Goal: Check status: Check status

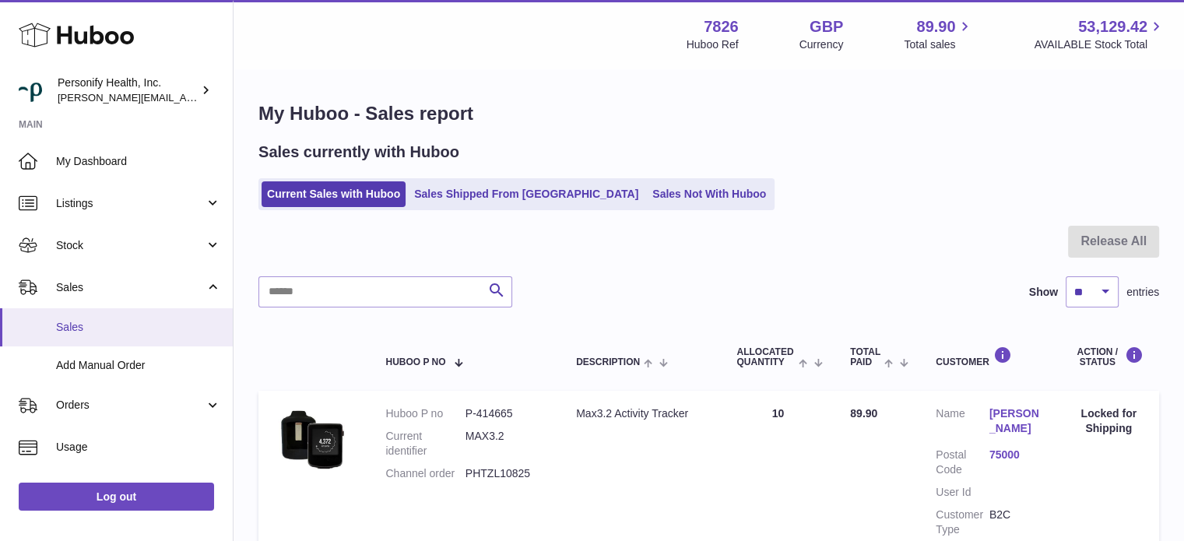
click at [114, 325] on span "Sales" at bounding box center [138, 327] width 165 height 15
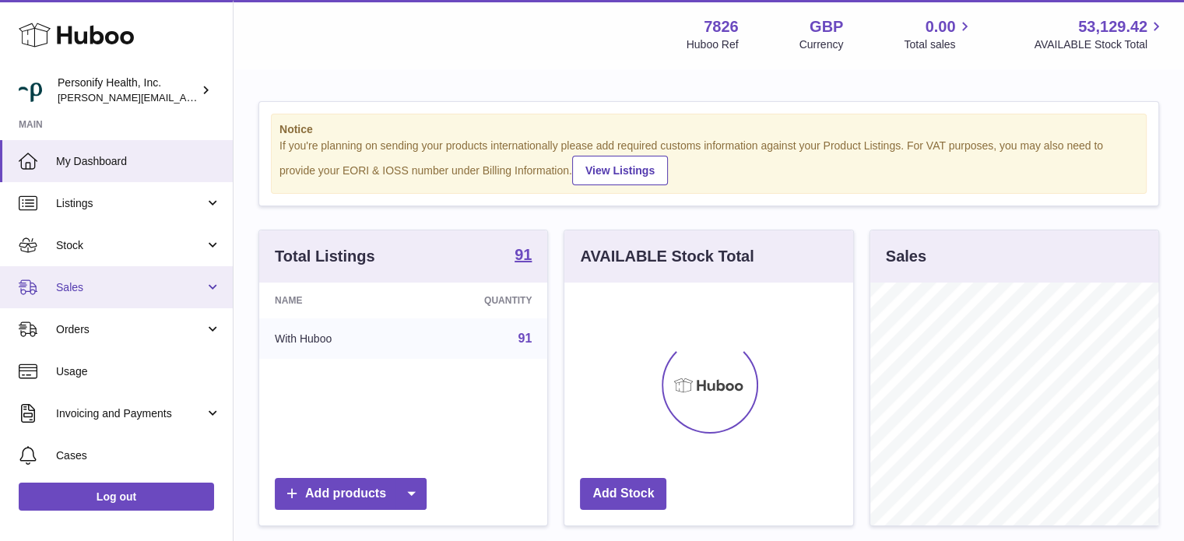
scroll to position [243, 289]
click at [93, 292] on span "Sales" at bounding box center [130, 287] width 149 height 15
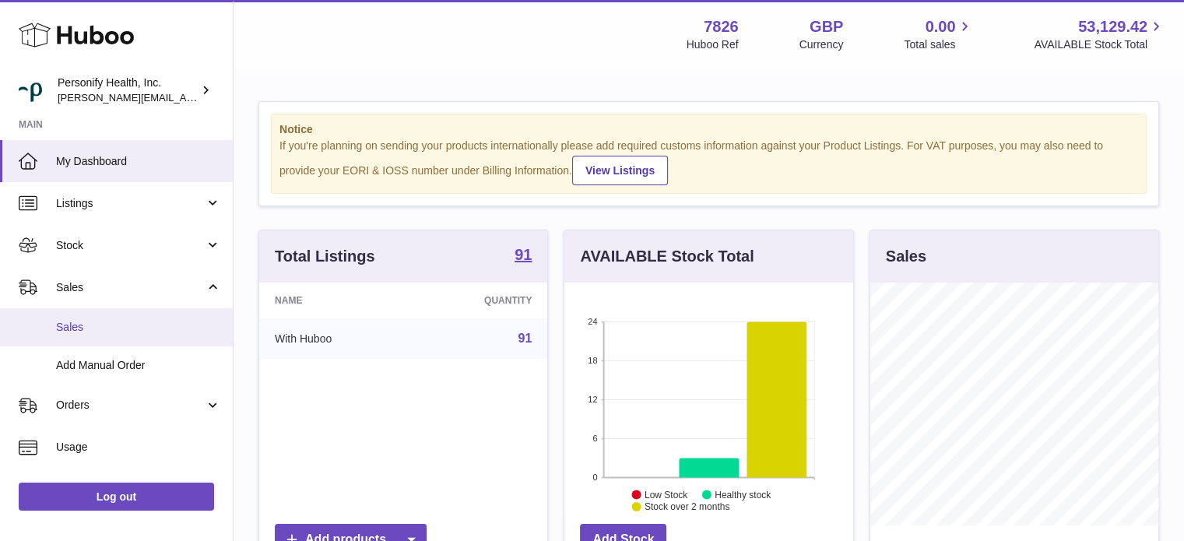
click at [97, 325] on span "Sales" at bounding box center [138, 327] width 165 height 15
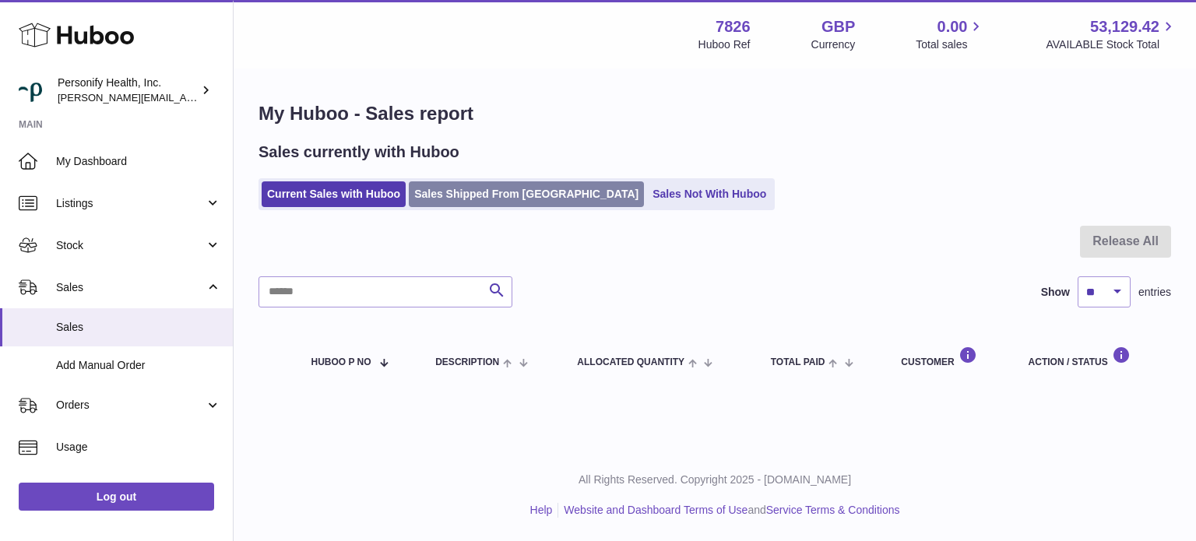
click at [484, 196] on link "Sales Shipped From [GEOGRAPHIC_DATA]" at bounding box center [526, 194] width 235 height 26
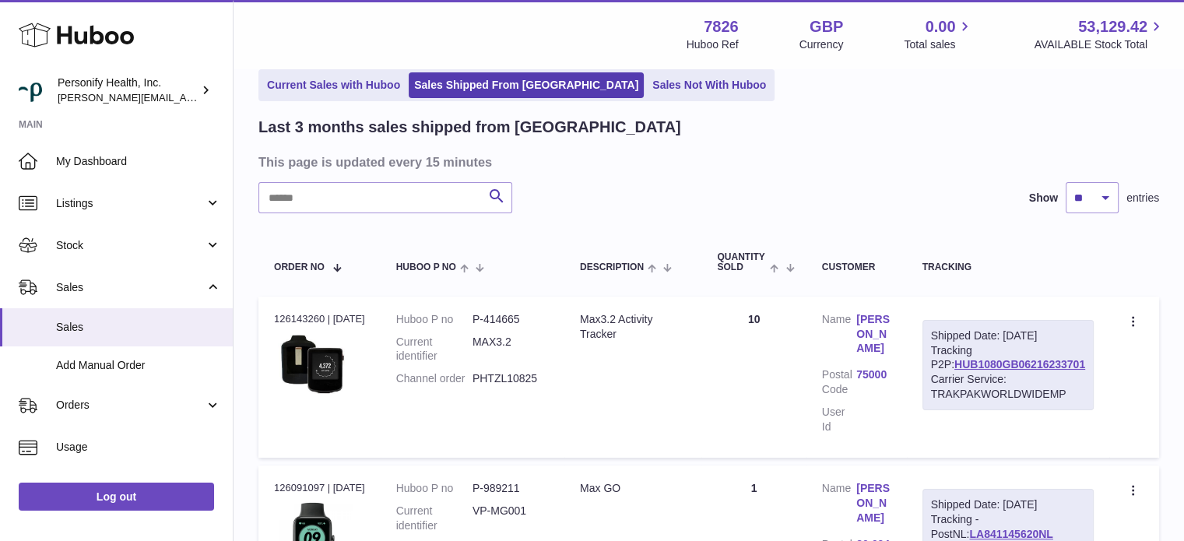
scroll to position [156, 0]
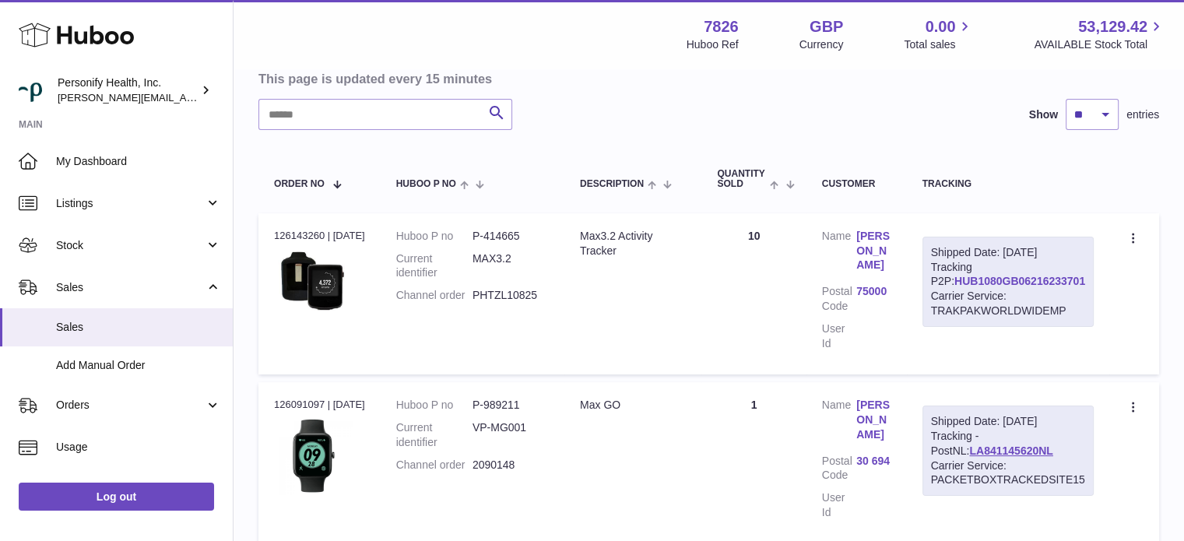
click at [1015, 278] on link "HUB1080GB06216233701" at bounding box center [1020, 281] width 131 height 12
